Goal: Transaction & Acquisition: Purchase product/service

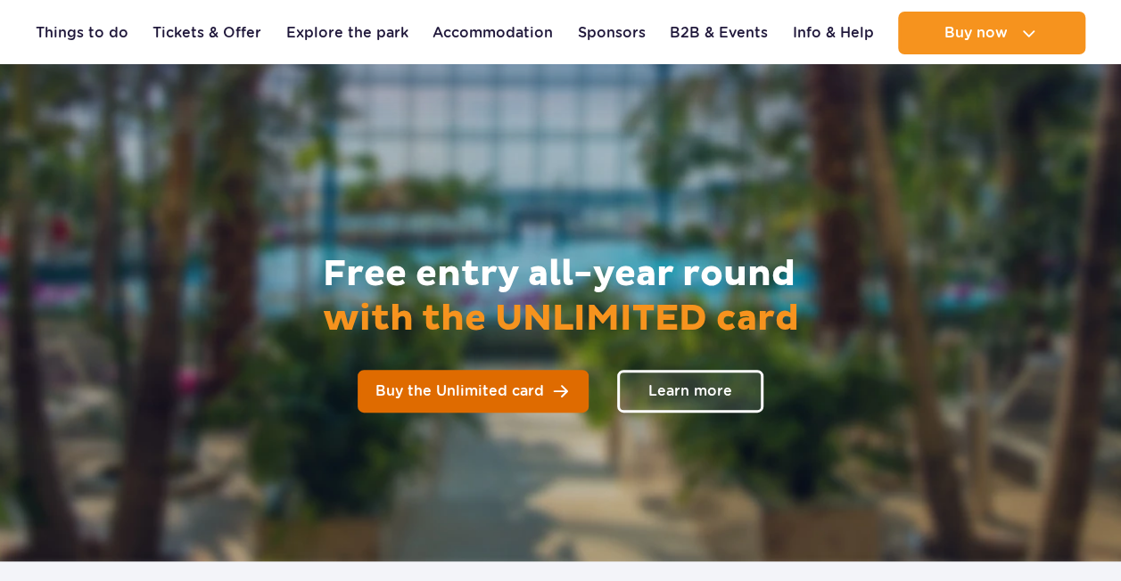
scroll to position [89, 0]
click at [485, 412] on link "Buy the Unlimited card" at bounding box center [472, 391] width 231 height 43
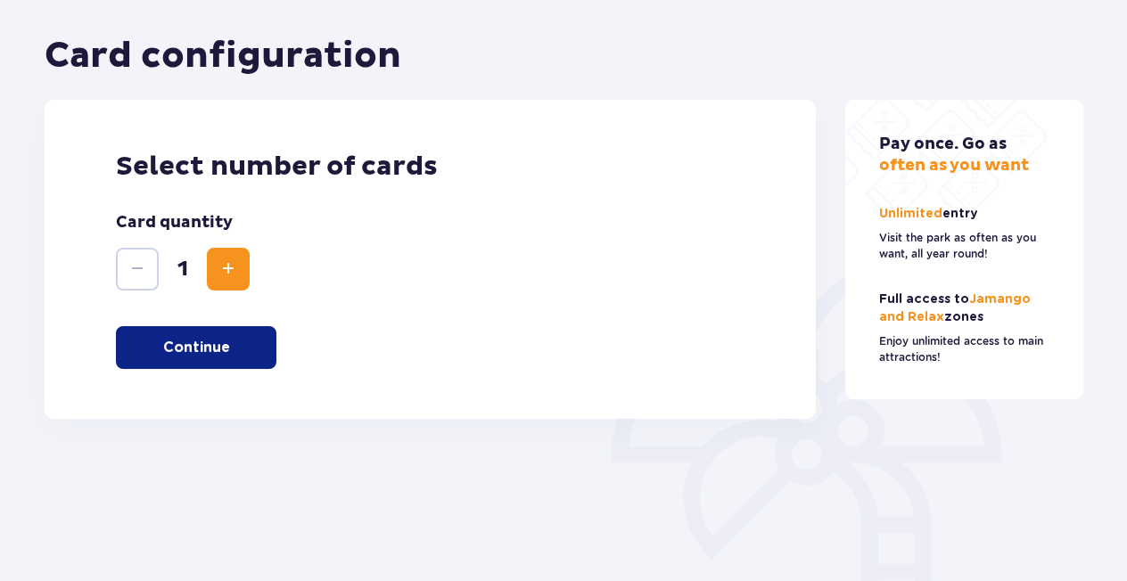
scroll to position [181, 0]
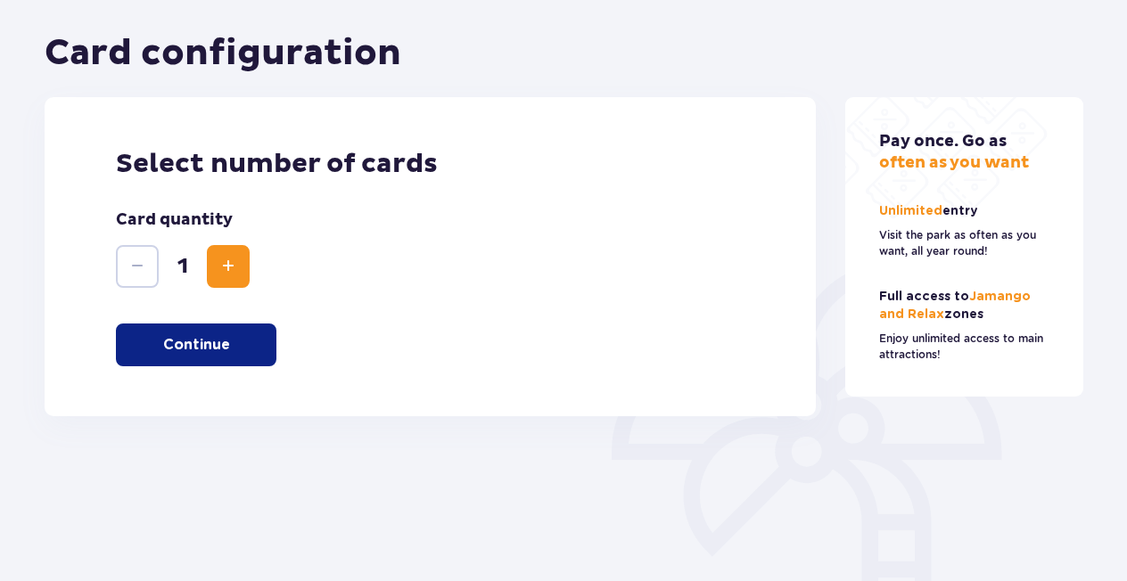
click at [219, 353] on p "Continue" at bounding box center [196, 345] width 67 height 20
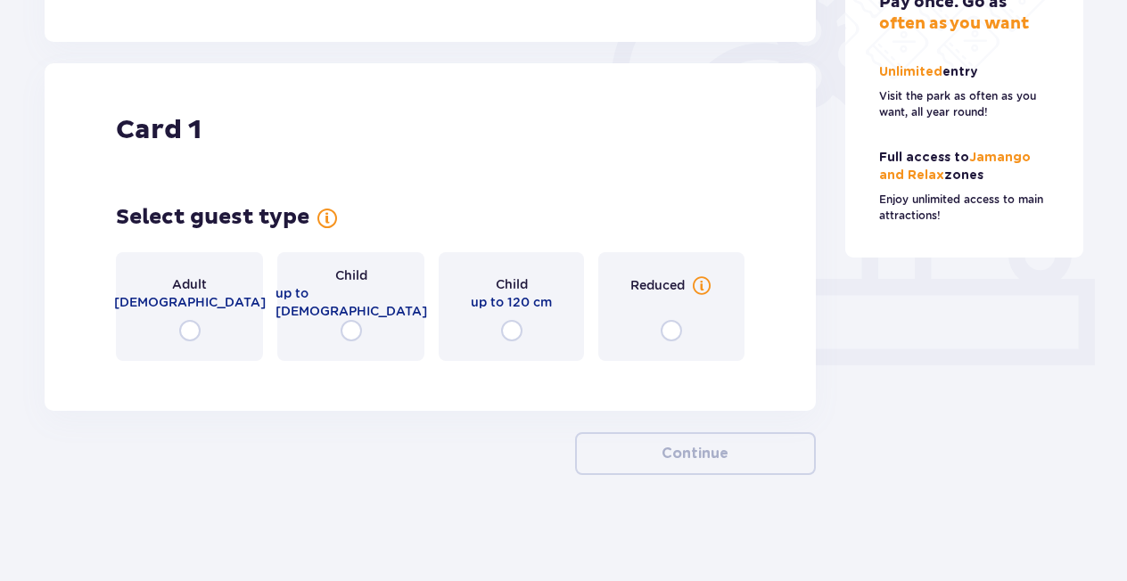
scroll to position [556, 0]
click at [175, 333] on div "Adult [DEMOGRAPHIC_DATA]" at bounding box center [189, 305] width 147 height 109
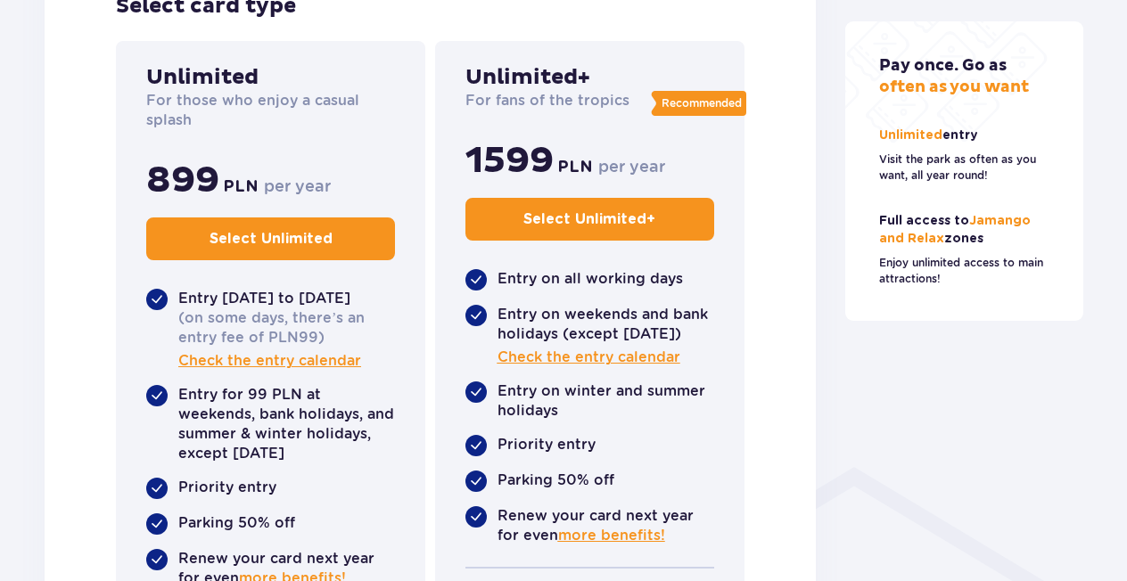
scroll to position [982, 0]
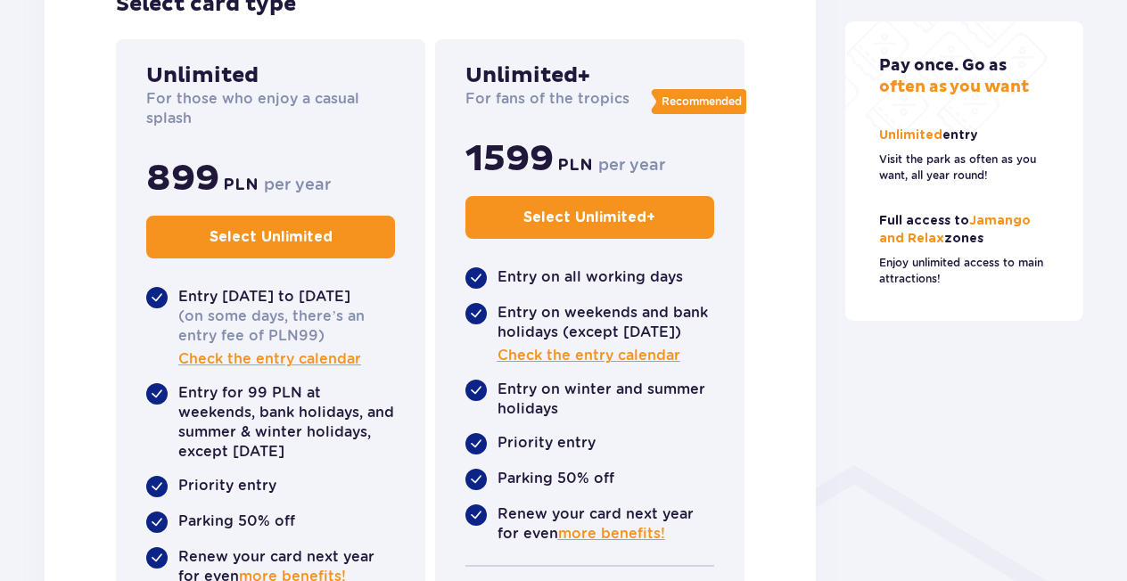
click at [281, 319] on p "(on some days, there’s an entry fee of PLN99)" at bounding box center [286, 326] width 217 height 39
drag, startPoint x: 281, startPoint y: 319, endPoint x: 330, endPoint y: 347, distance: 56.3
click at [330, 347] on div "(on some days, there’s an entry fee of PLN99) Check the entry calendar" at bounding box center [286, 338] width 217 height 62
click at [328, 346] on p "(on some days, there’s an entry fee of PLN99)" at bounding box center [286, 326] width 217 height 39
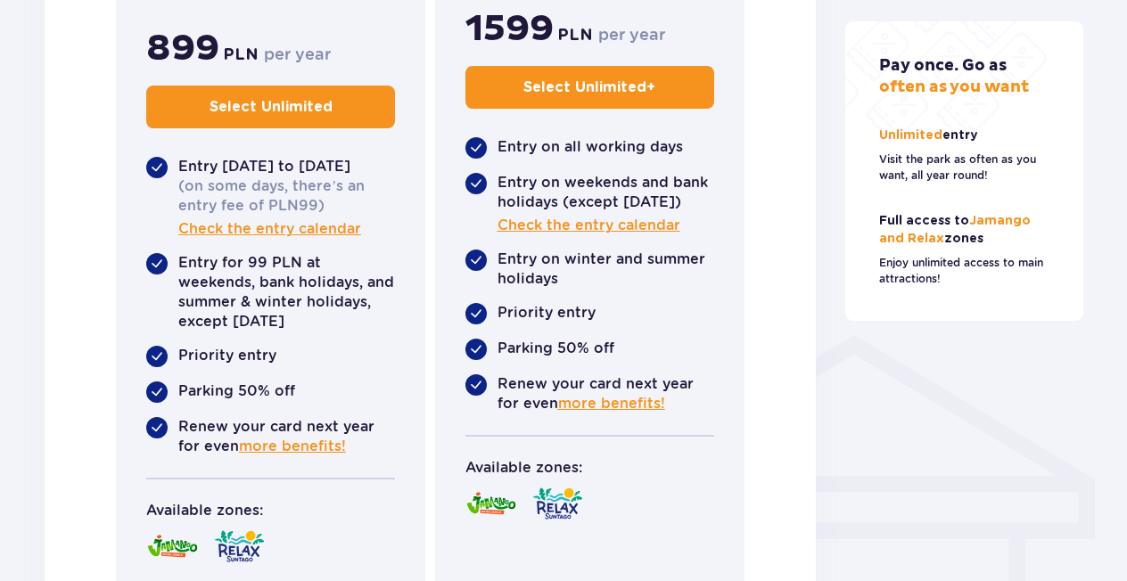
scroll to position [1121, 0]
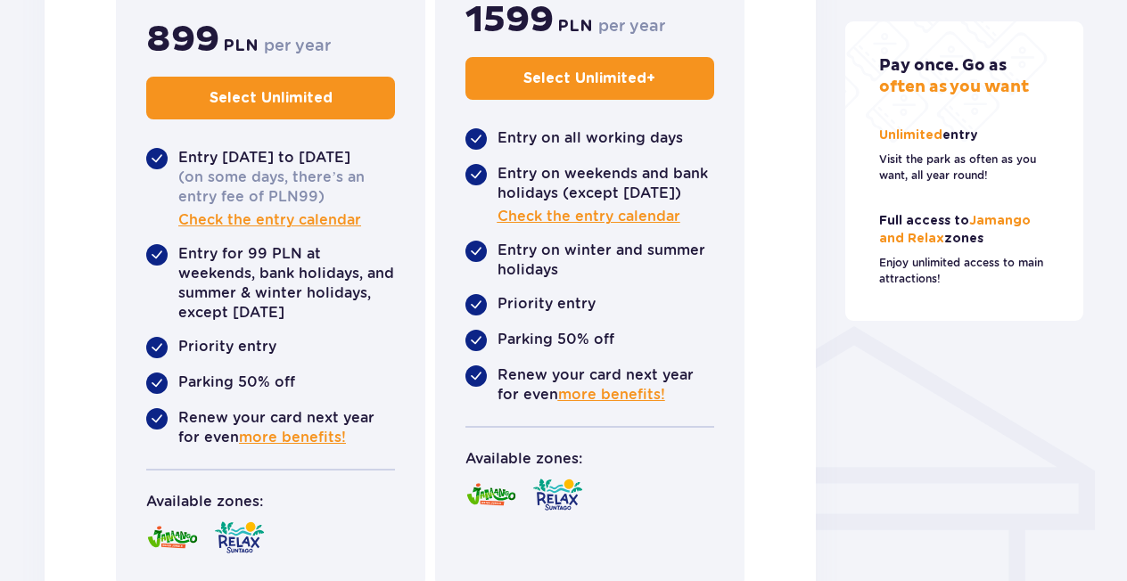
click at [260, 266] on p "Entry for 99 PLN at weekends, bank holidays, and summer & winter holidays, exce…" at bounding box center [286, 283] width 217 height 78
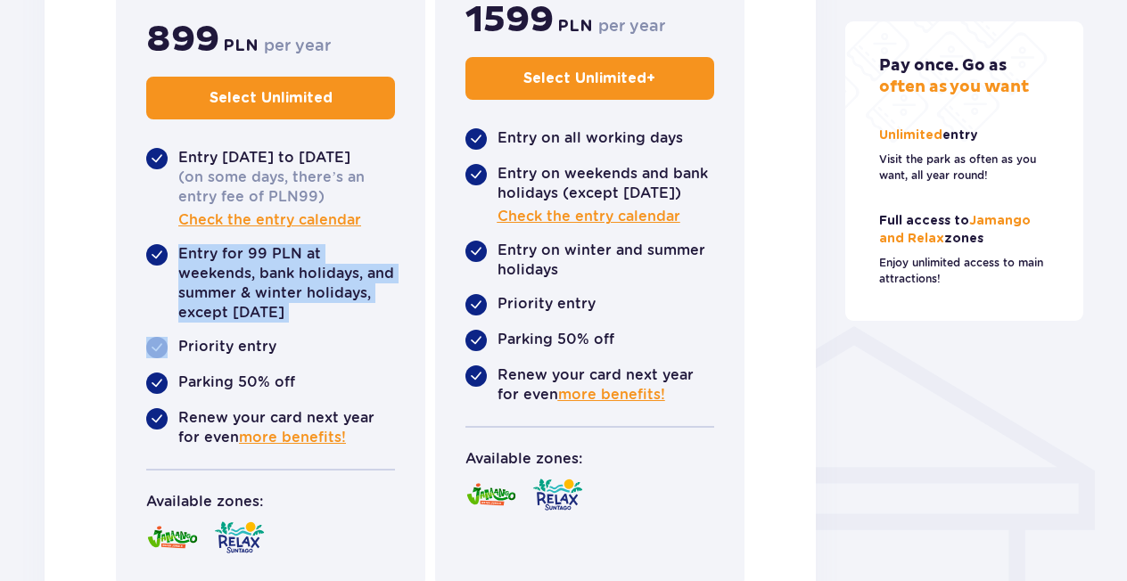
drag, startPoint x: 260, startPoint y: 266, endPoint x: 290, endPoint y: 297, distance: 42.9
click at [290, 297] on p "Entry for 99 PLN at weekends, bank holidays, and summer & winter holidays, exce…" at bounding box center [286, 283] width 217 height 78
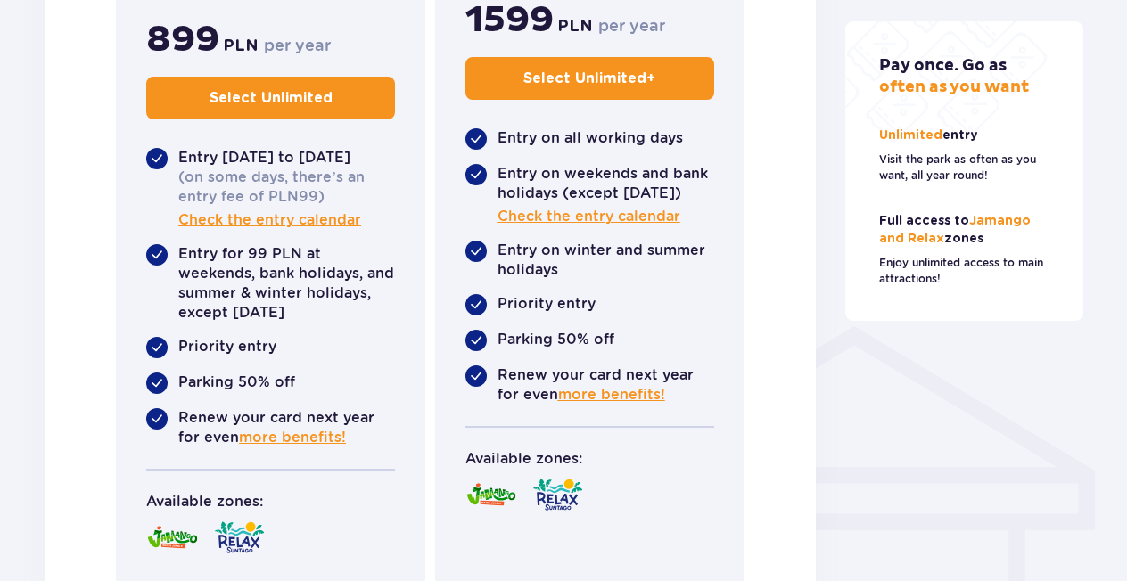
drag, startPoint x: 290, startPoint y: 297, endPoint x: 274, endPoint y: 358, distance: 63.6
click at [274, 358] on div "Entry [DATE] to [DATE] (on some days, there’s an entry fee of PLN99) Check the …" at bounding box center [270, 298] width 249 height 342
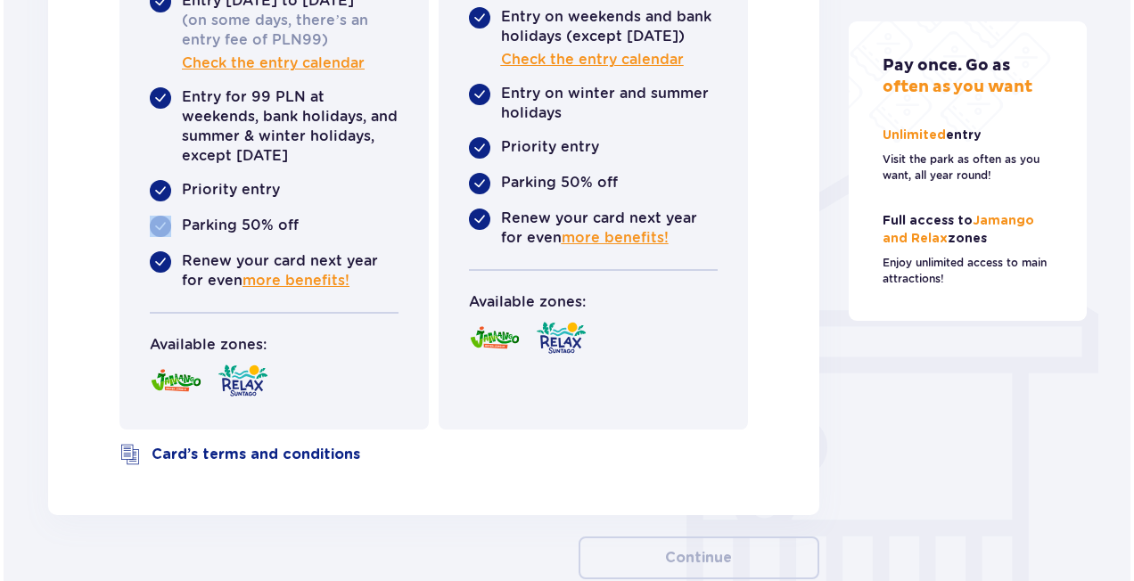
scroll to position [1287, 0]
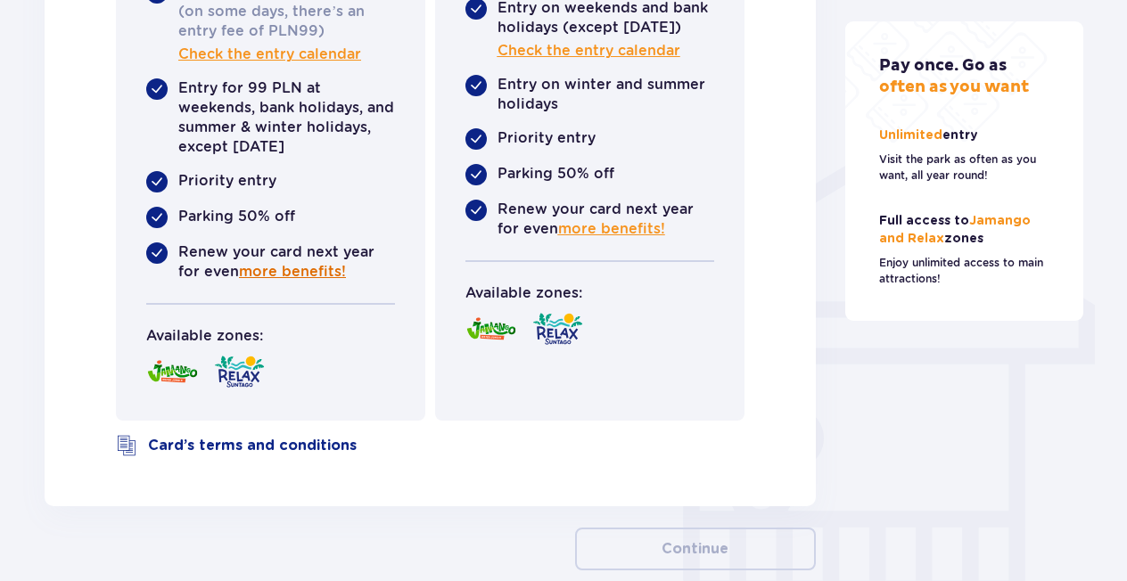
click at [253, 271] on span "more benefits!" at bounding box center [292, 272] width 107 height 20
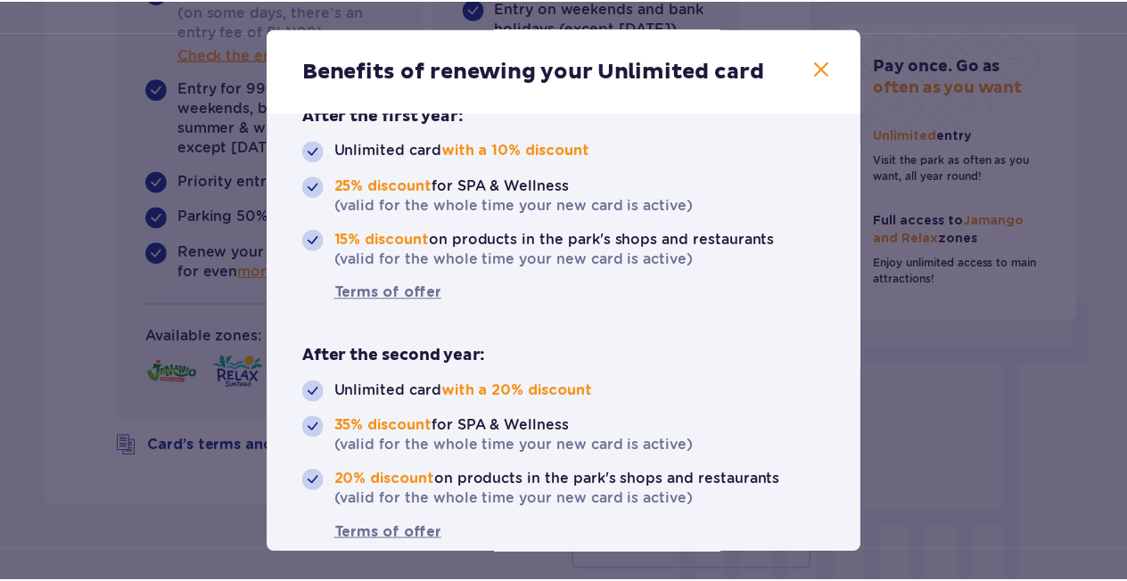
scroll to position [141, 0]
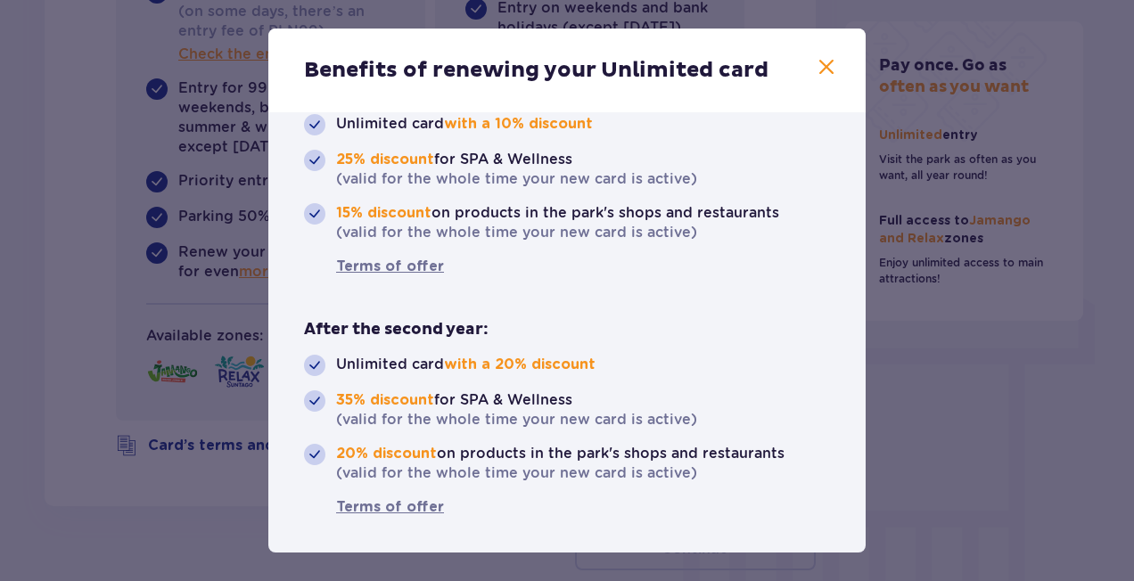
click at [202, 271] on div "Benefits of renewing your Unlimited card The longer, the better! Renew your Unl…" at bounding box center [567, 290] width 1134 height 581
